Goal: Navigation & Orientation: Understand site structure

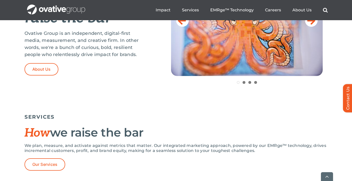
scroll to position [262, 0]
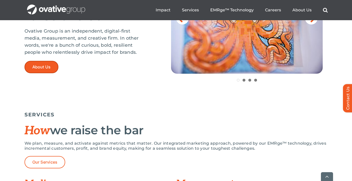
click at [47, 66] on span "About Us" at bounding box center [41, 67] width 18 height 5
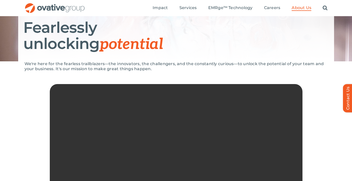
scroll to position [67, 0]
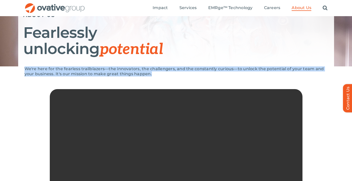
drag, startPoint x: 154, startPoint y: 73, endPoint x: 21, endPoint y: 69, distance: 132.8
click at [21, 69] on div "We're here for the fearless trailblazers—the innovators, the challengers, and t…" at bounding box center [176, 149] width 352 height 167
copy p "We're here for the fearless trailblazers—the innovators, the challengers, and t…"
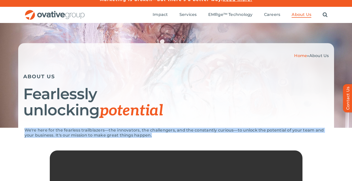
scroll to position [0, 0]
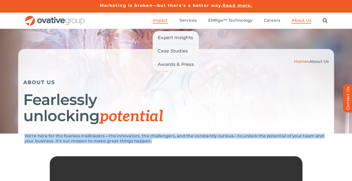
click at [157, 20] on span "Impact" at bounding box center [159, 20] width 15 height 5
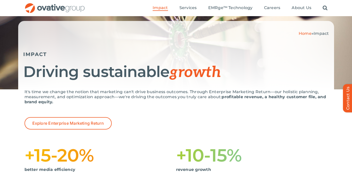
click at [67, 9] on img "OG_Full_horizontal_RGB" at bounding box center [54, 8] width 61 height 10
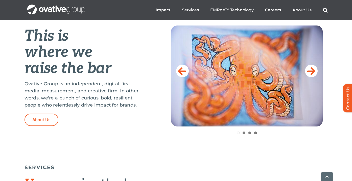
scroll to position [211, 0]
